Goal: Task Accomplishment & Management: Manage account settings

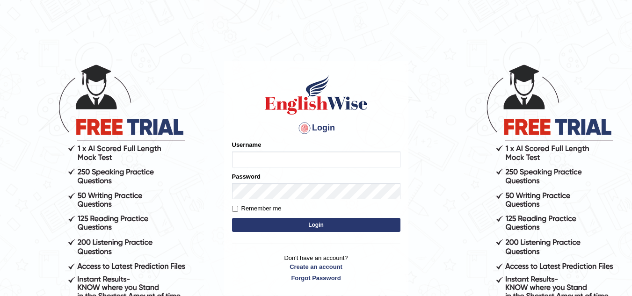
type input "prem28"
click at [236, 209] on input "Remember me" at bounding box center [235, 209] width 6 height 6
checkbox input "true"
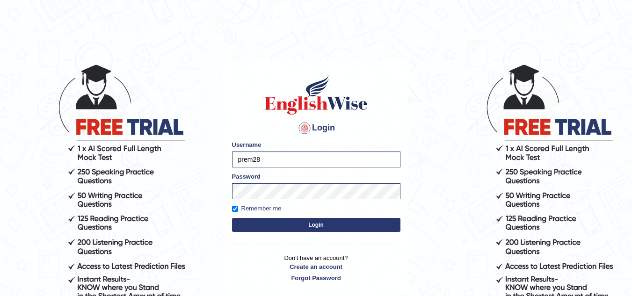
click at [313, 225] on button "Login" at bounding box center [316, 225] width 169 height 14
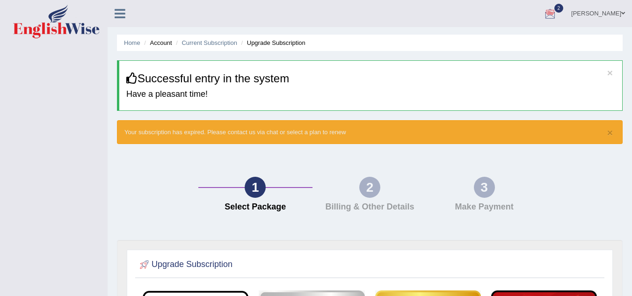
click at [121, 15] on icon at bounding box center [120, 13] width 11 height 12
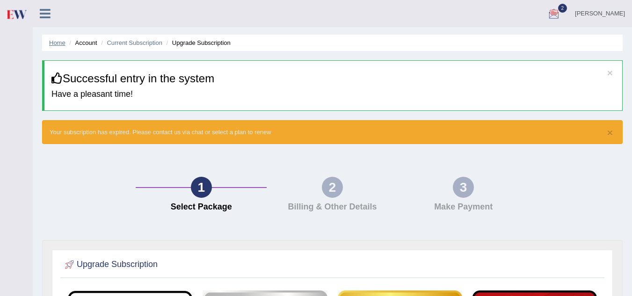
click at [62, 44] on link "Home" at bounding box center [57, 42] width 16 height 7
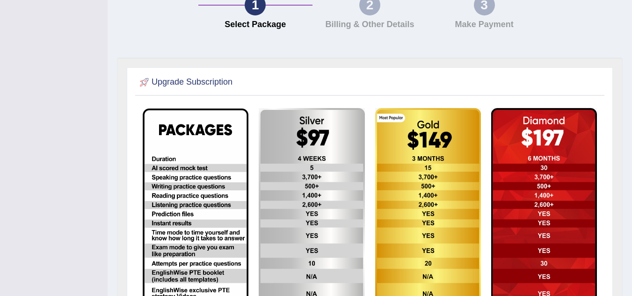
scroll to position [119, 0]
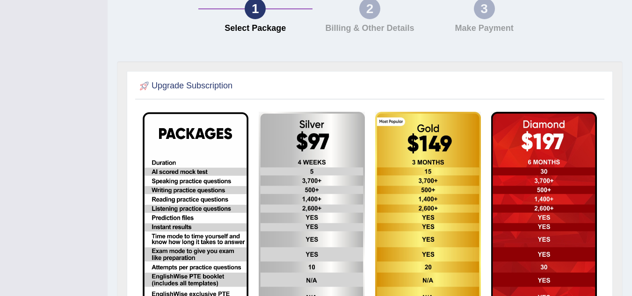
click at [479, 114] on img at bounding box center [428, 231] width 106 height 239
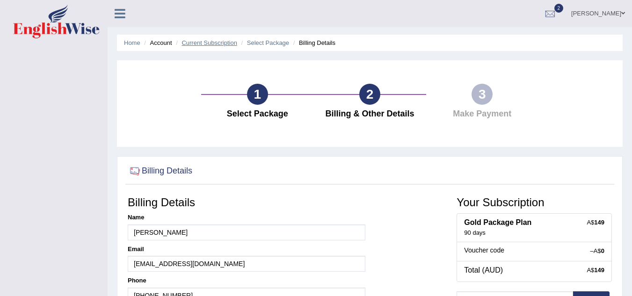
click at [203, 44] on link "Current Subscription" at bounding box center [210, 42] width 56 height 7
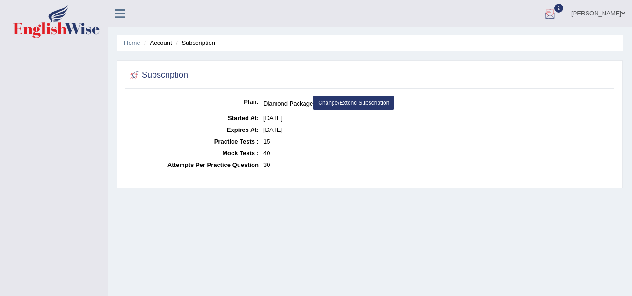
click at [557, 10] on div at bounding box center [550, 14] width 14 height 14
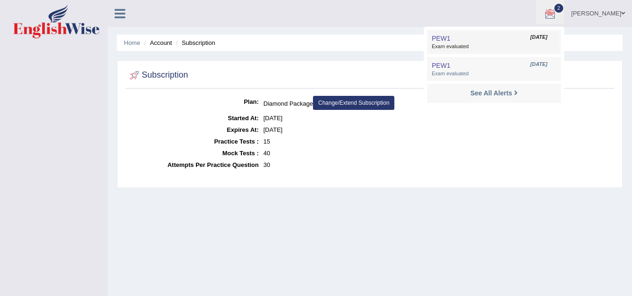
click at [498, 44] on span "Exam evaluated" at bounding box center [494, 46] width 125 height 7
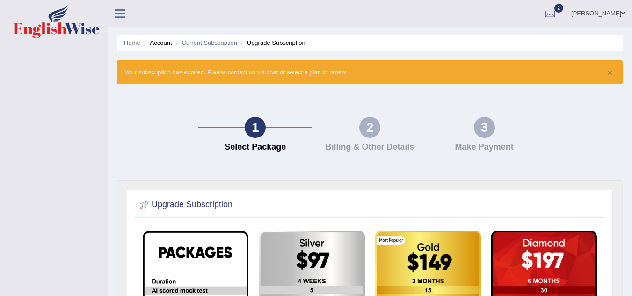
click at [118, 12] on icon at bounding box center [120, 13] width 11 height 12
